Goal: Task Accomplishment & Management: Use online tool/utility

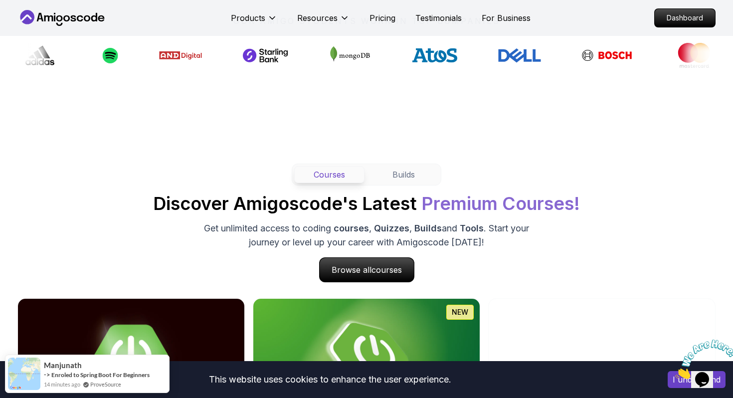
scroll to position [820, 0]
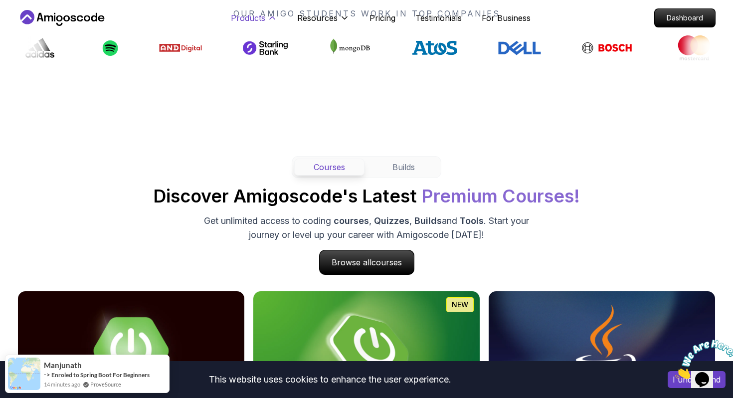
click at [262, 15] on p "Products" at bounding box center [248, 18] width 34 height 12
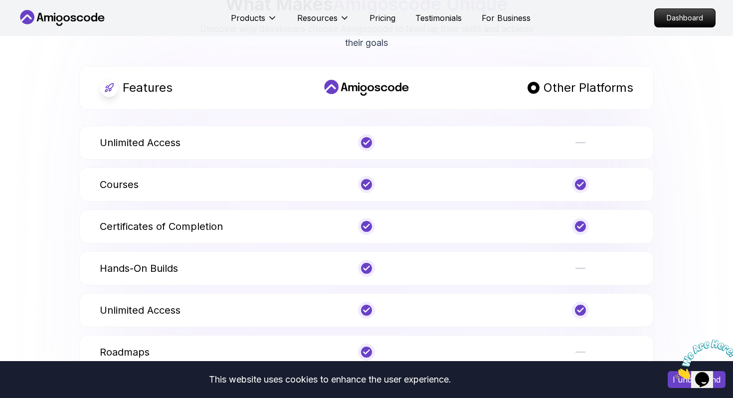
scroll to position [3788, 0]
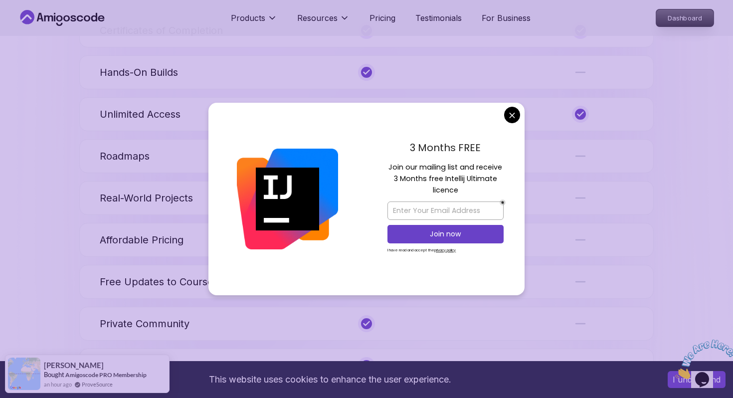
click at [675, 18] on p "Dashboard" at bounding box center [684, 17] width 57 height 17
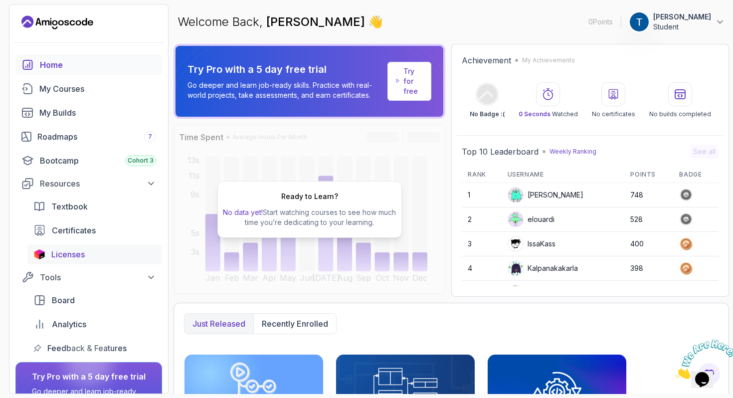
click at [75, 256] on span "Licenses" at bounding box center [67, 254] width 33 height 12
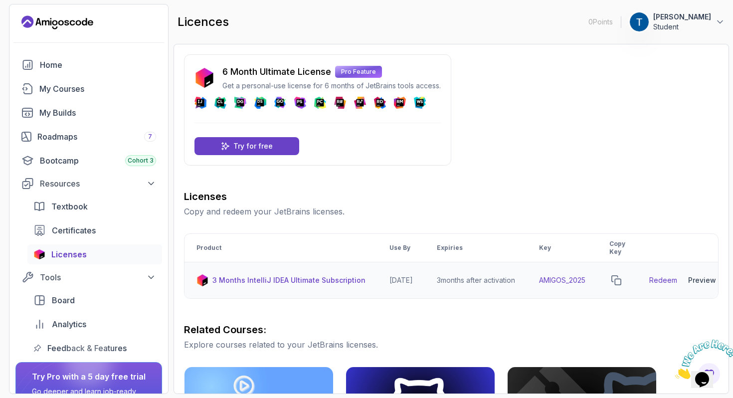
click at [570, 281] on td "AMIGOS_2025" at bounding box center [562, 280] width 70 height 36
click at [672, 278] on link "Redeem" at bounding box center [663, 280] width 28 height 10
drag, startPoint x: 602, startPoint y: 279, endPoint x: 550, endPoint y: 280, distance: 51.9
click at [550, 280] on td "AMIGOS_2025" at bounding box center [562, 280] width 70 height 36
copy td "AMIGOS_2025"
